Goal: Transaction & Acquisition: Download file/media

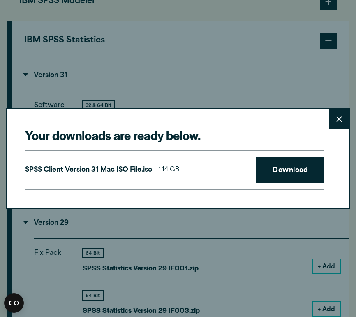
scroll to position [788, 0]
click at [335, 123] on button "Close" at bounding box center [339, 119] width 21 height 21
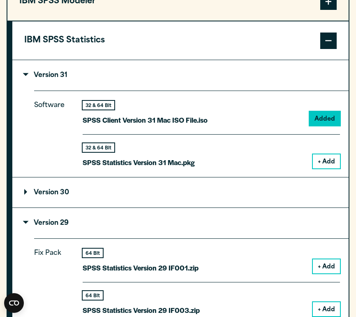
click at [327, 264] on button "+ Add" at bounding box center [326, 266] width 27 height 14
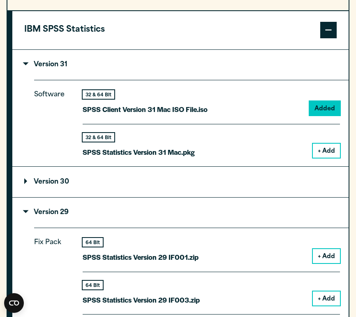
scroll to position [826, 0]
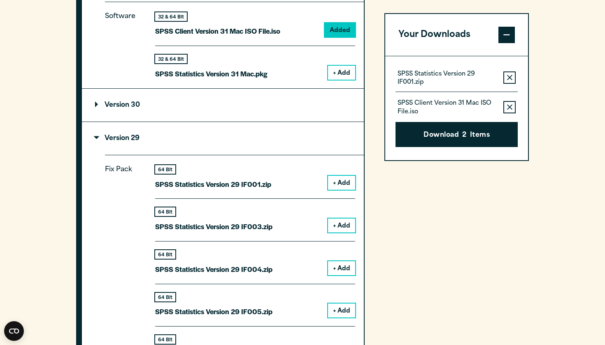
click at [356, 104] on icon "button" at bounding box center [509, 107] width 5 height 6
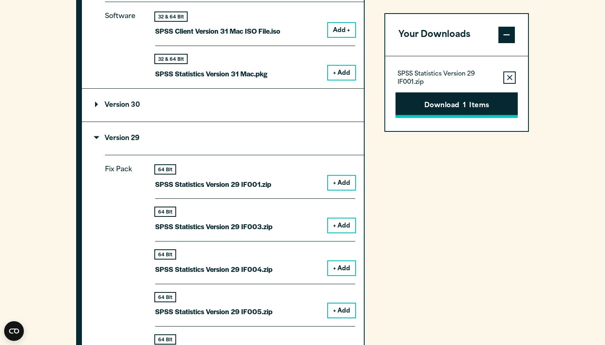
click at [356, 104] on button "Download 1 Items" at bounding box center [456, 105] width 122 height 25
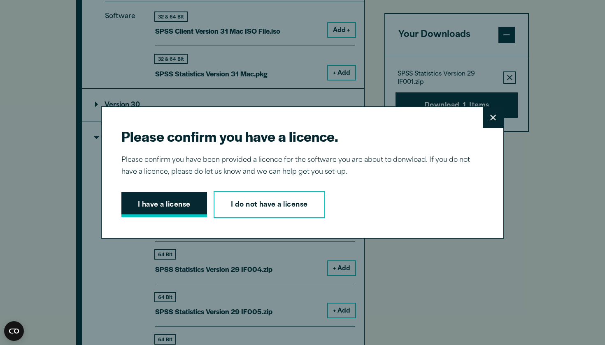
click at [170, 200] on button "I have a license" at bounding box center [164, 204] width 86 height 25
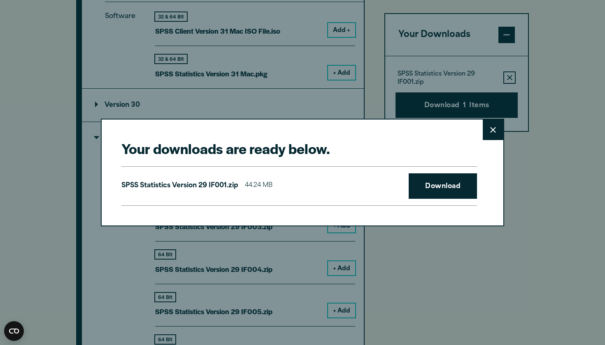
click at [356, 132] on icon at bounding box center [493, 130] width 6 height 6
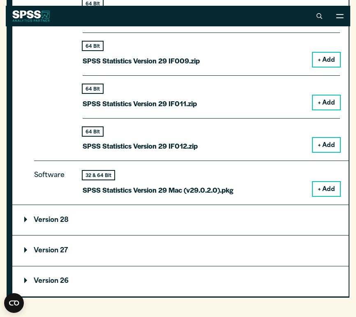
scroll to position [1250, 0]
click at [323, 184] on button "+ Add" at bounding box center [326, 189] width 27 height 14
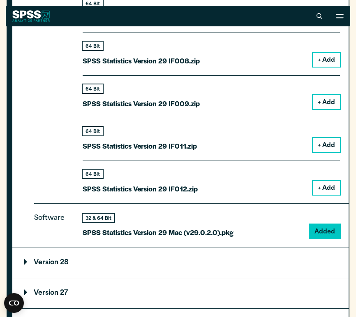
scroll to position [1228, 0]
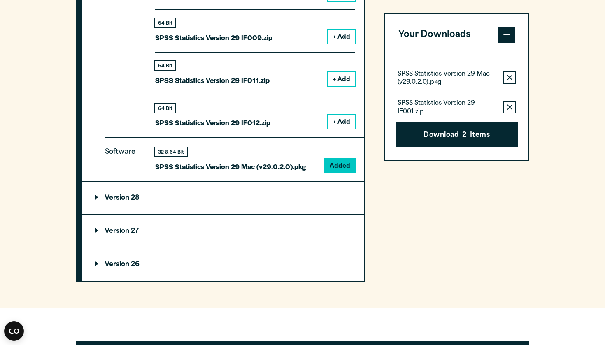
click at [356, 106] on button "Remove this item from your software download list" at bounding box center [509, 107] width 12 height 12
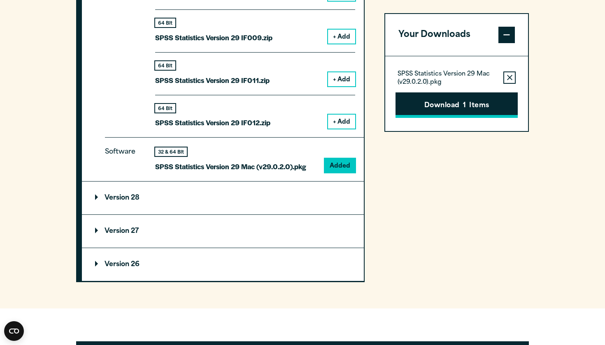
click at [356, 108] on button "Download 1 Items" at bounding box center [456, 105] width 122 height 25
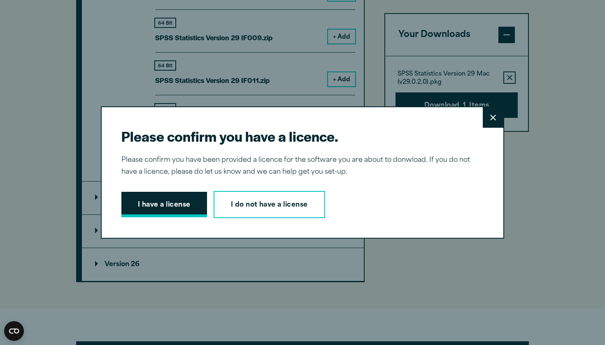
click at [166, 204] on button "I have a license" at bounding box center [164, 204] width 86 height 25
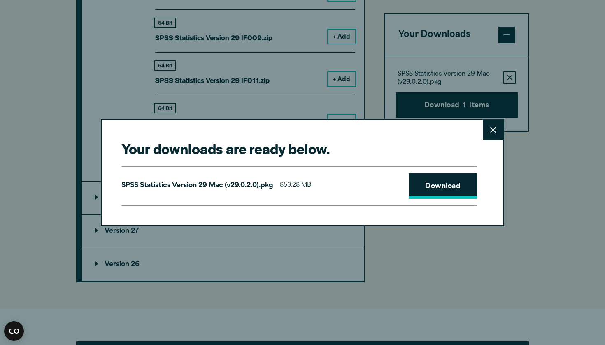
click at [356, 195] on link "Download" at bounding box center [442, 186] width 68 height 25
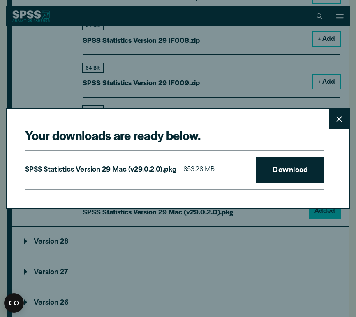
click at [334, 119] on button "Close" at bounding box center [339, 119] width 21 height 21
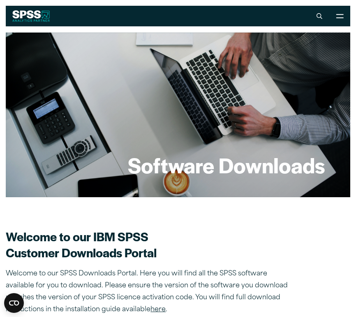
scroll to position [0, 0]
click at [346, 15] on button "Open Site Menu" at bounding box center [340, 16] width 21 height 21
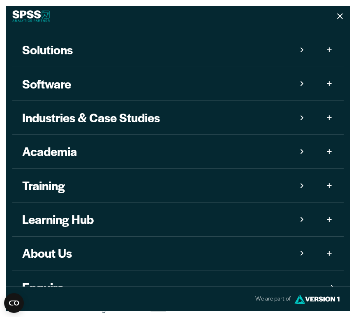
click at [301, 88] on link "Software" at bounding box center [163, 83] width 302 height 33
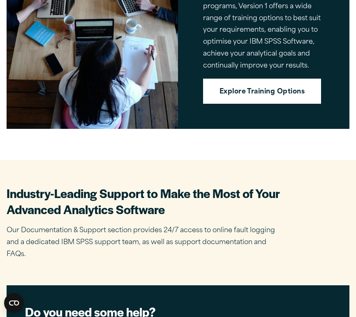
scroll to position [1617, 0]
